Goal: Task Accomplishment & Management: Use online tool/utility

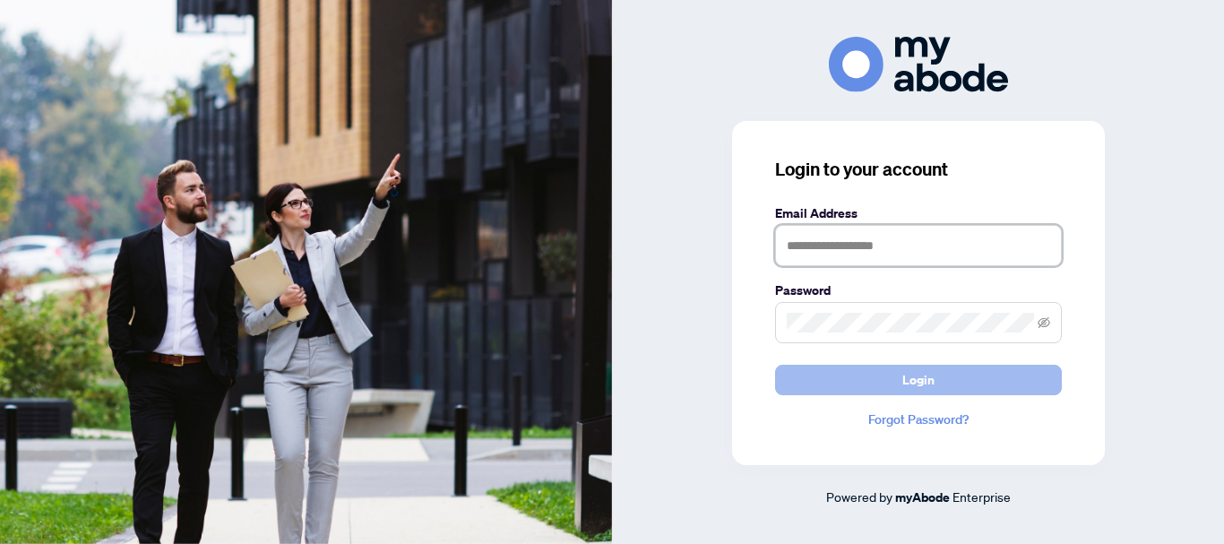
type input "**********"
click at [887, 381] on button "Login" at bounding box center [918, 380] width 287 height 30
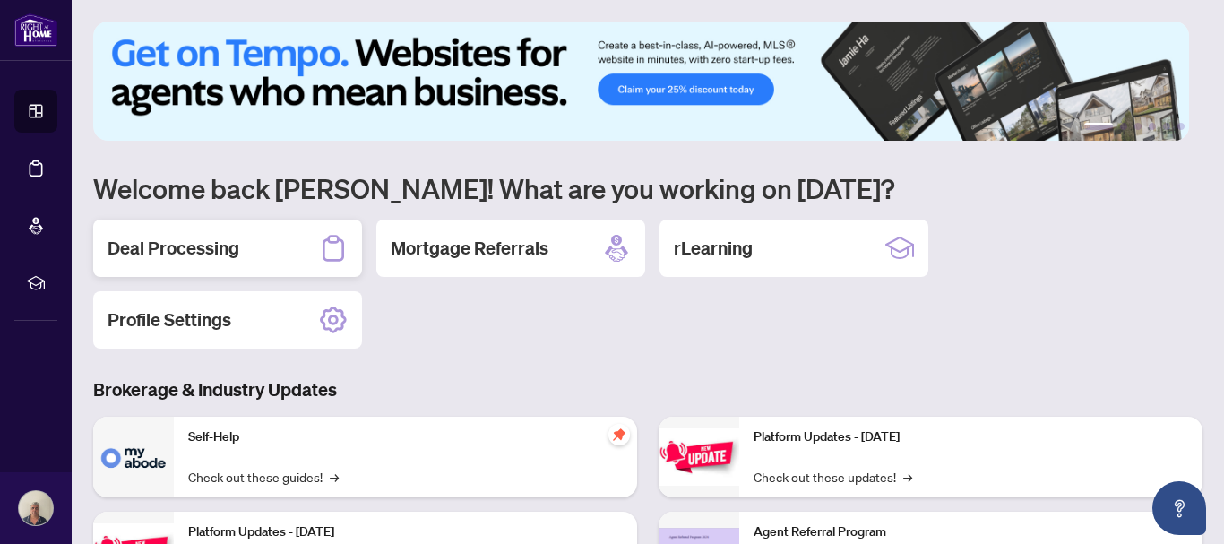
click at [206, 248] on h2 "Deal Processing" at bounding box center [174, 248] width 132 height 25
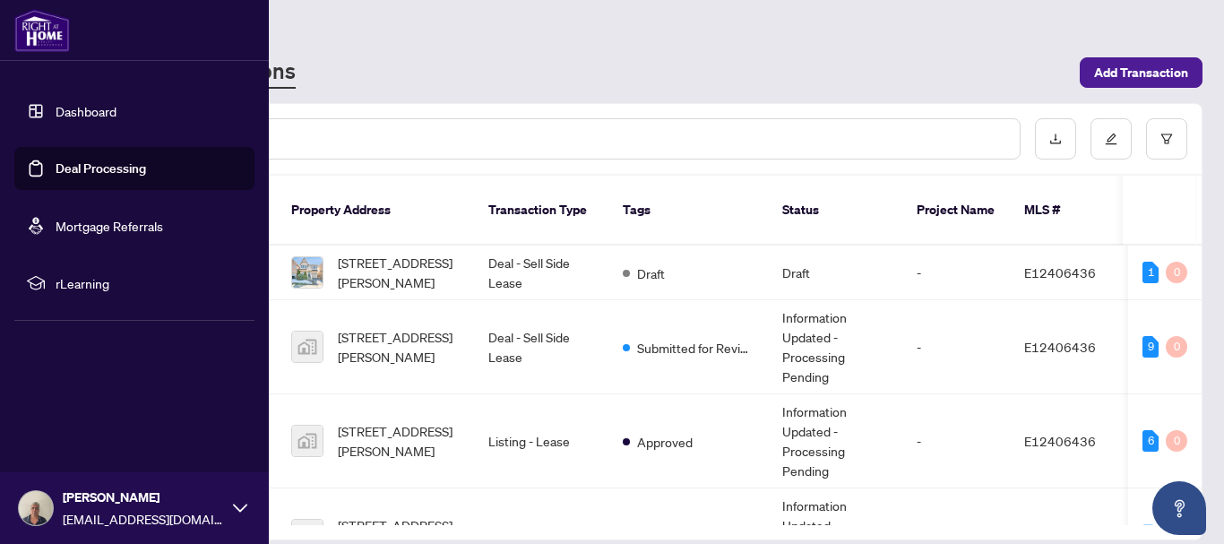
click at [40, 28] on img at bounding box center [42, 30] width 56 height 43
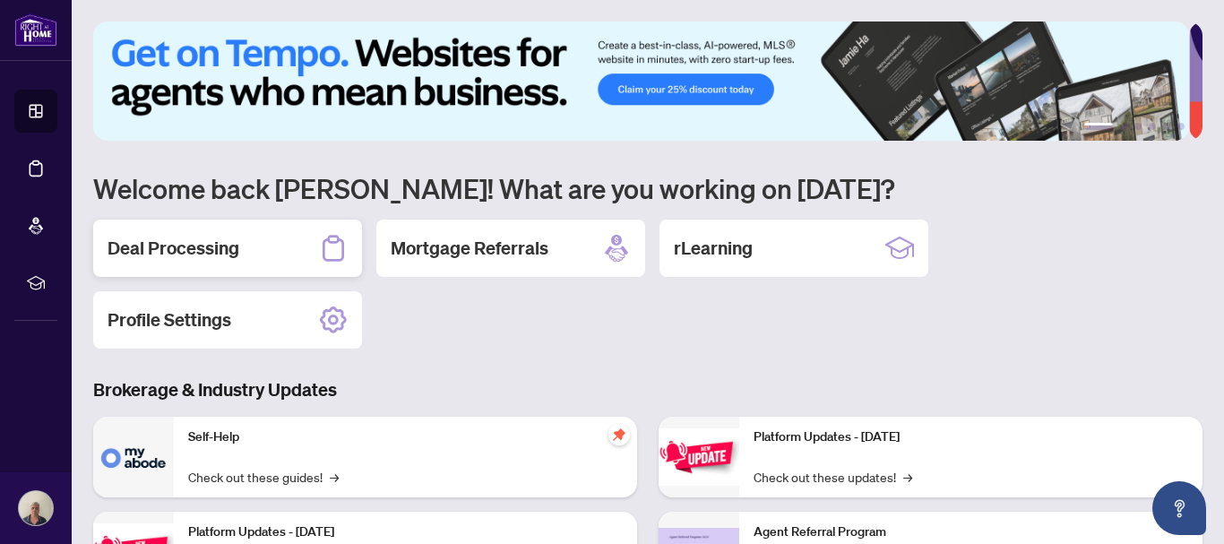
click at [225, 247] on h2 "Deal Processing" at bounding box center [174, 248] width 132 height 25
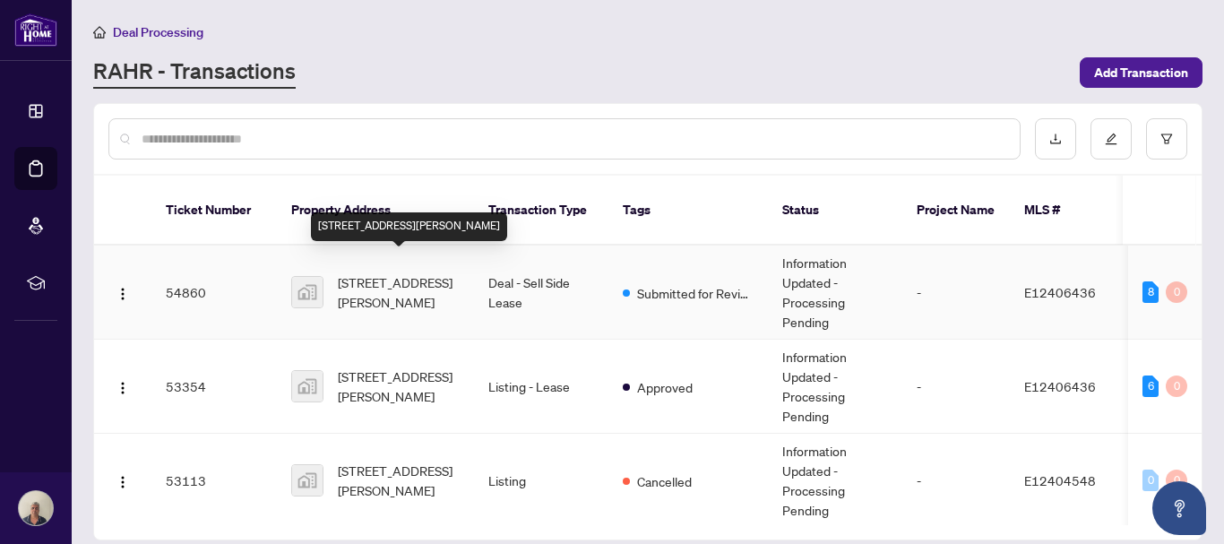
click at [379, 272] on span "[STREET_ADDRESS][PERSON_NAME]" at bounding box center [399, 291] width 122 height 39
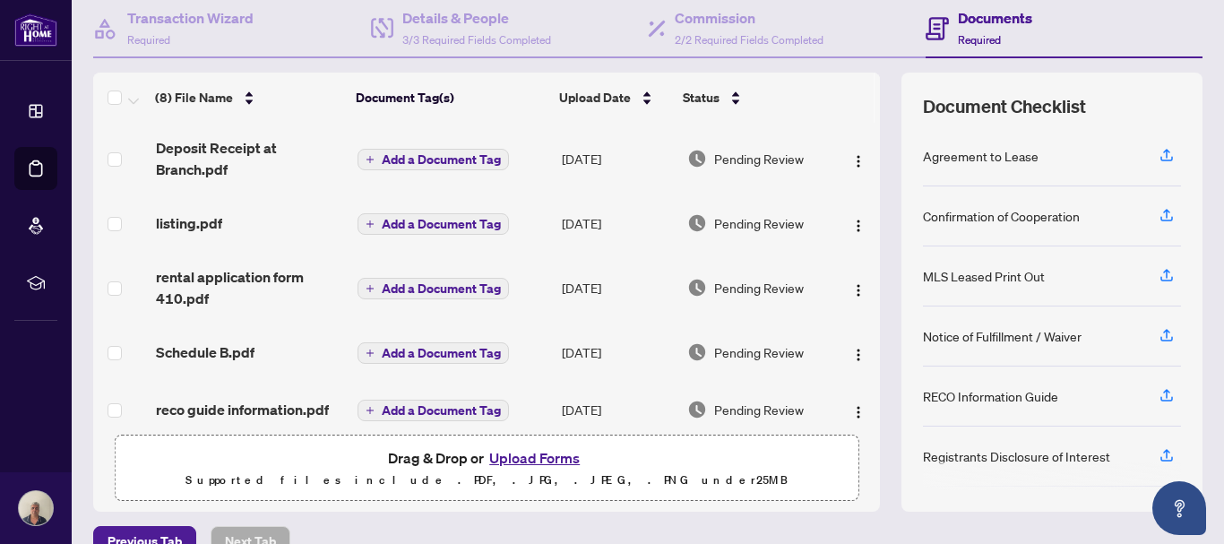
scroll to position [179, 0]
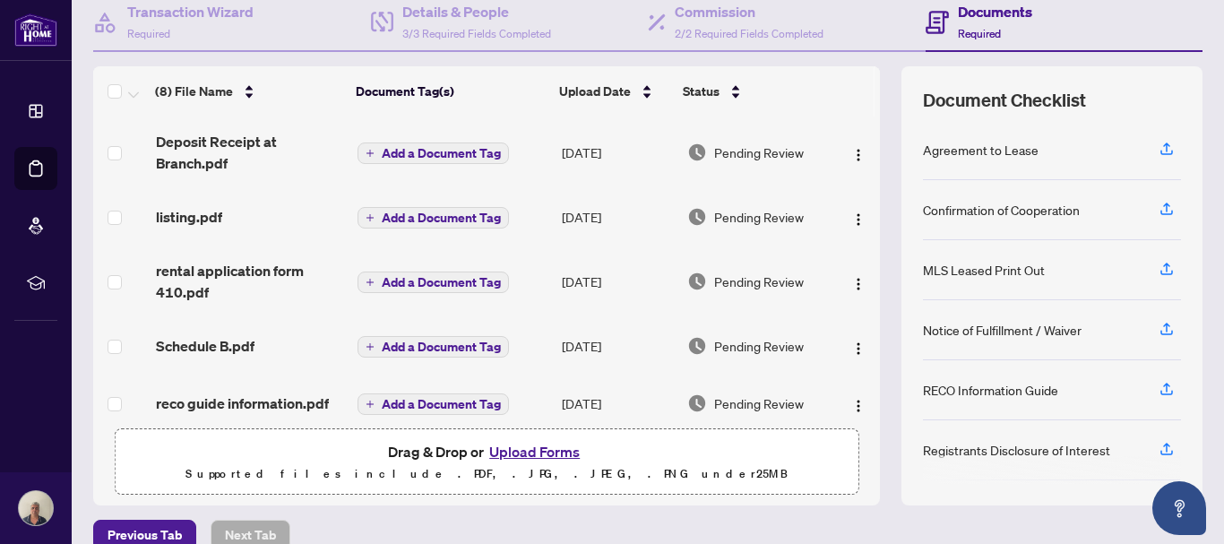
click at [535, 447] on button "Upload Forms" at bounding box center [534, 451] width 101 height 23
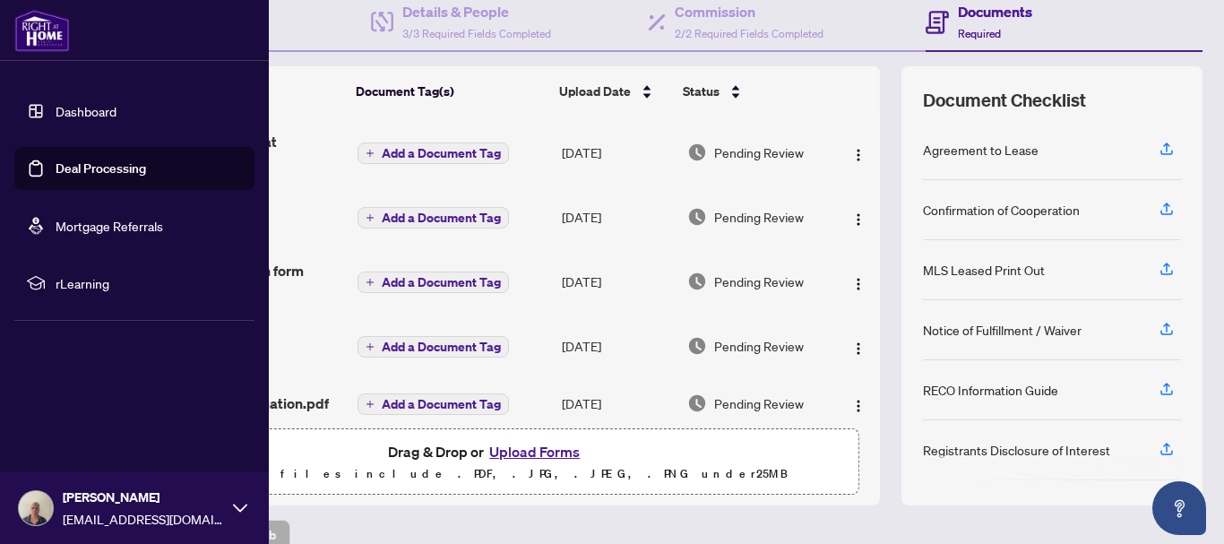
click at [39, 30] on img at bounding box center [42, 30] width 56 height 43
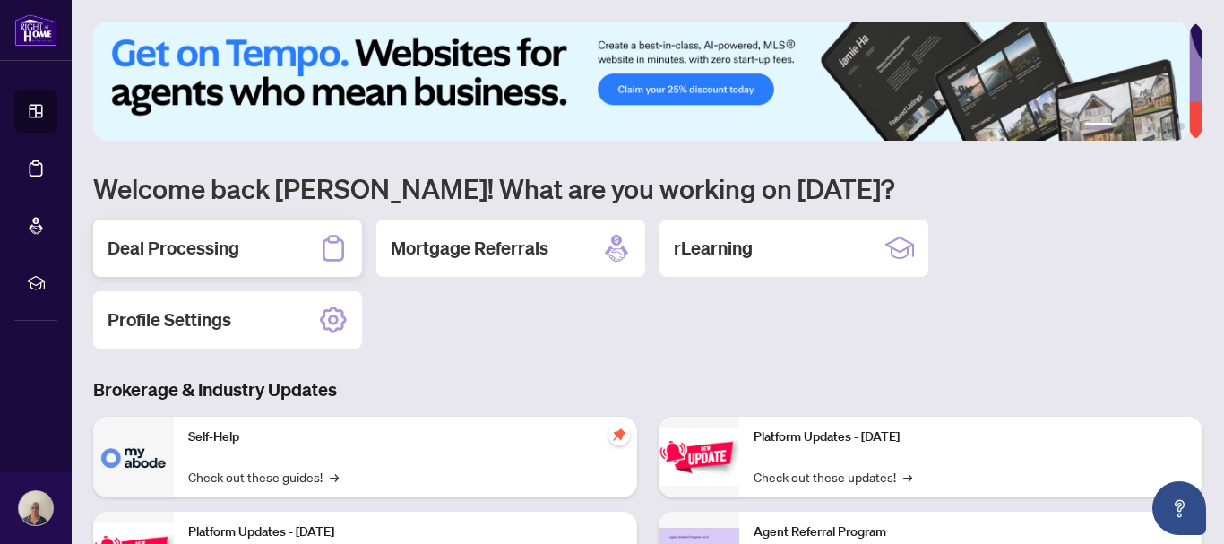
click at [196, 246] on h2 "Deal Processing" at bounding box center [174, 248] width 132 height 25
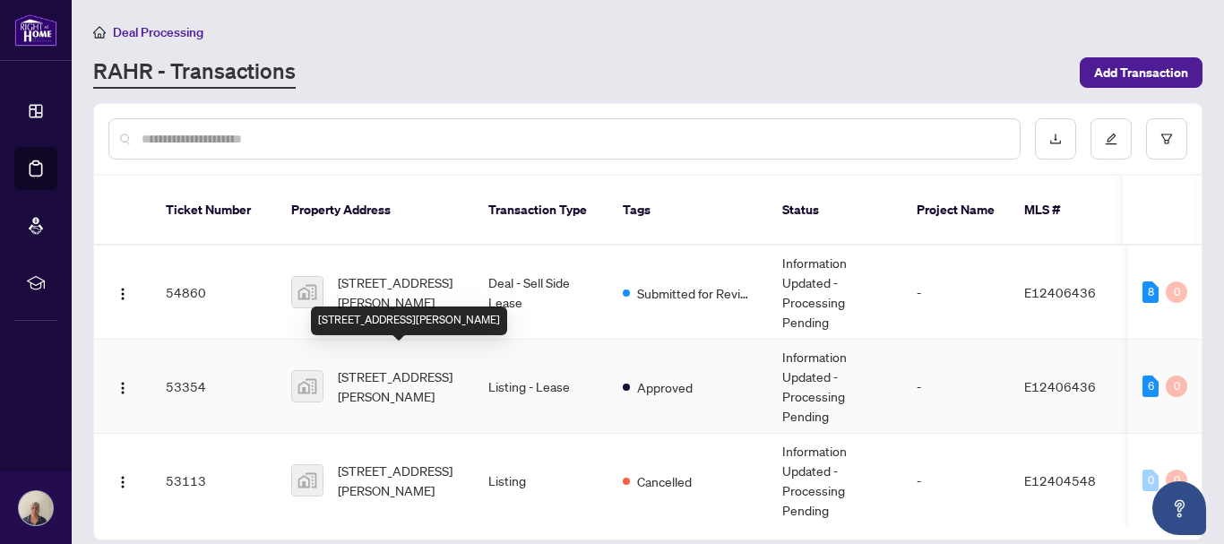
click at [402, 367] on span "[STREET_ADDRESS][PERSON_NAME]" at bounding box center [399, 386] width 122 height 39
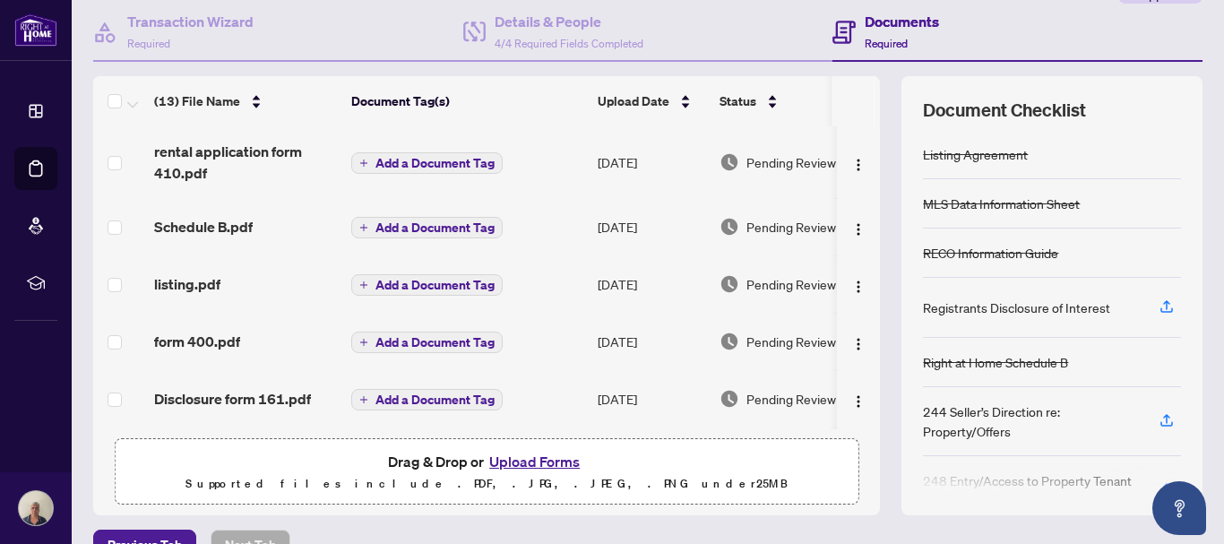
scroll to position [179, 0]
